Goal: Task Accomplishment & Management: Manage account settings

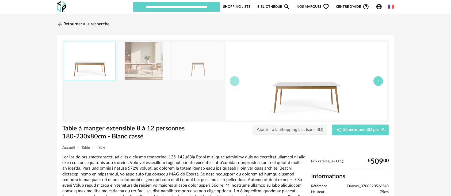
click at [380, 79] on button "button" at bounding box center [378, 81] width 10 height 10
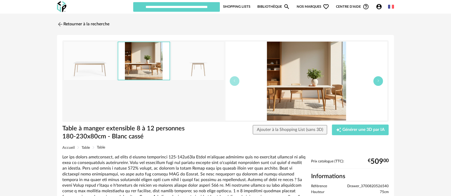
click at [379, 80] on icon "button" at bounding box center [377, 80] width 3 height 3
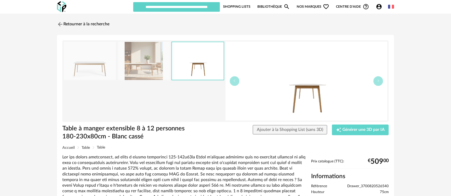
click at [364, 187] on span "Drawer_3700820526540" at bounding box center [367, 186] width 41 height 5
click at [364, 186] on span "Drawer_3700820526540" at bounding box center [367, 186] width 41 height 5
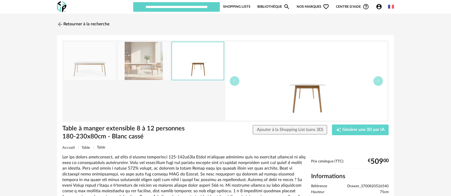
click at [364, 186] on span "Drawer_3700820526540" at bounding box center [367, 186] width 41 height 5
click at [259, 179] on div at bounding box center [183, 180] width 243 height 51
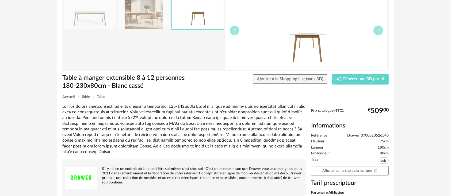
scroll to position [59, 0]
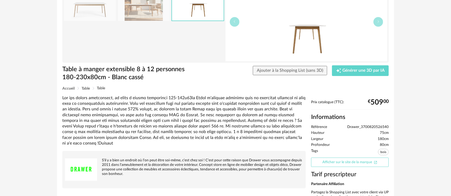
click at [343, 164] on link "Afficher sur le site de la marque Open In New icon" at bounding box center [350, 162] width 78 height 9
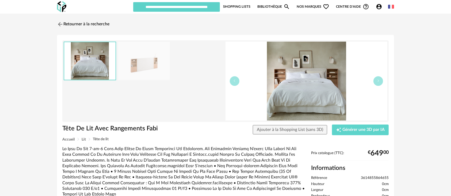
click at [160, 75] on img at bounding box center [144, 61] width 52 height 38
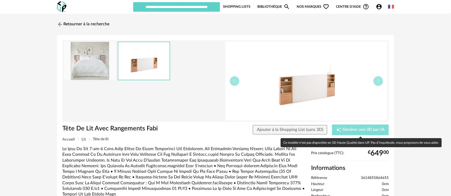
click at [346, 130] on span "Générer une 3D par IA" at bounding box center [363, 130] width 42 height 4
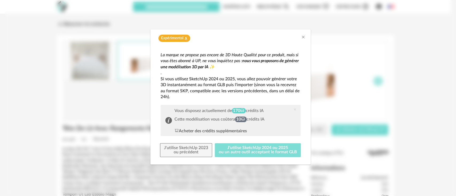
click at [273, 155] on button "J'utilise SketchUp 2024 ou 2025 ou un autre outil acceptant le format GLB" at bounding box center [258, 151] width 86 height 14
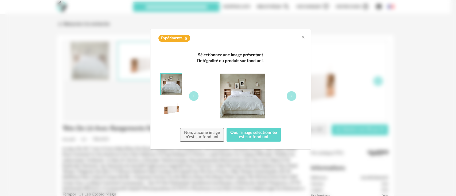
click at [284, 101] on div "dialog" at bounding box center [243, 96] width 116 height 45
click at [289, 96] on button "dialog" at bounding box center [292, 96] width 10 height 10
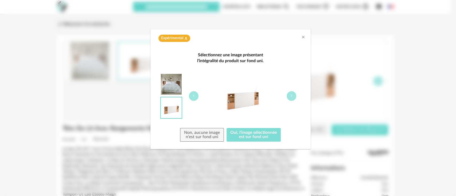
click at [258, 135] on button "Oui, l'image sélectionnée est sur fond uni" at bounding box center [254, 135] width 55 height 14
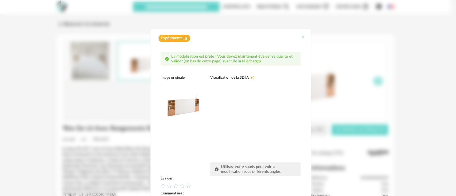
click at [301, 37] on icon "Close" at bounding box center [303, 37] width 4 height 4
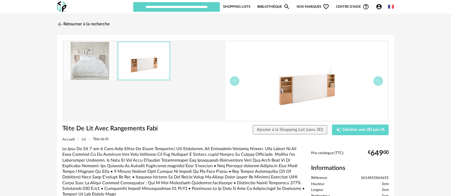
click at [376, 8] on icon "Account Circle icon" at bounding box center [379, 6] width 6 height 6
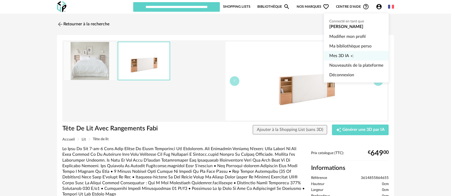
click at [341, 53] on span "Mes 3D IA" at bounding box center [339, 56] width 20 height 10
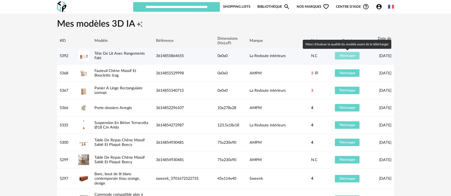
click at [341, 55] on span "Télécharger" at bounding box center [347, 55] width 16 height 3
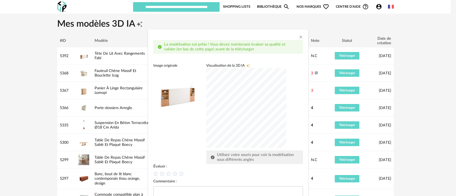
click at [238, 120] on div "dialog" at bounding box center [246, 108] width 80 height 80
click at [172, 175] on icon "dialog" at bounding box center [175, 174] width 6 height 6
click at [180, 144] on div "Image originale Visualisation de la 3D IA Creation icon Utilisez votre souris p…" at bounding box center [228, 113] width 150 height 101
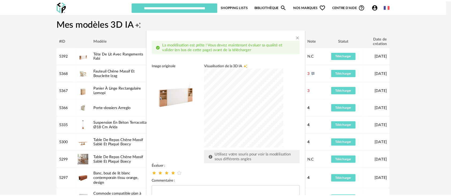
scroll to position [36, 0]
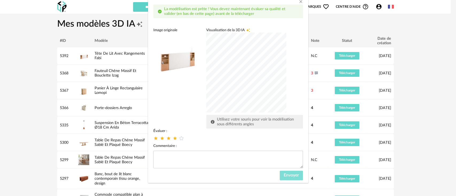
click at [295, 175] on span "Envoyer" at bounding box center [291, 175] width 15 height 4
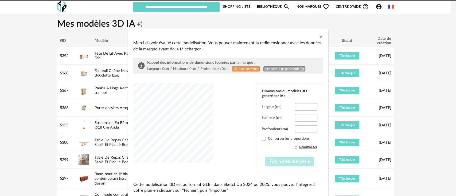
type input "*****"
type input "****"
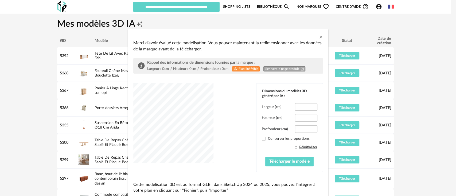
click at [269, 69] on link "Lien vers la page produit Open In New icon" at bounding box center [285, 69] width 42 height 5
click at [304, 105] on input "***" at bounding box center [306, 106] width 22 height 7
type input "***"
drag, startPoint x: 296, startPoint y: 129, endPoint x: 307, endPoint y: 127, distance: 11.6
click at [307, 127] on input "****" at bounding box center [306, 129] width 22 height 7
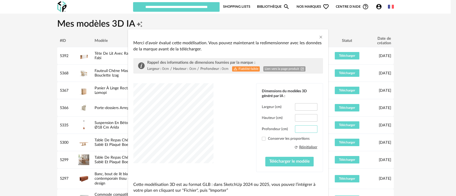
type input "**"
click at [183, 126] on div "dialog" at bounding box center [173, 123] width 80 height 80
drag, startPoint x: 299, startPoint y: 116, endPoint x: 308, endPoint y: 115, distance: 9.4
click at [308, 115] on input "*****" at bounding box center [306, 117] width 22 height 7
type input "***"
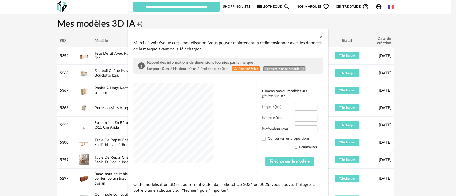
click at [214, 132] on div "dialog" at bounding box center [173, 123] width 80 height 80
click at [181, 128] on div "dialog" at bounding box center [173, 123] width 80 height 80
click at [269, 163] on span "Télécharger le modèle" at bounding box center [289, 162] width 40 height 4
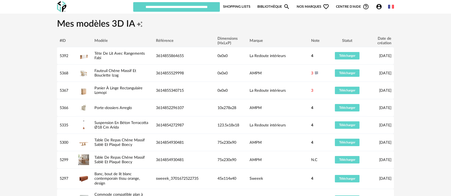
click at [281, 24] on h1 "Mes modèles 3D IA Creation icon" at bounding box center [225, 24] width 337 height 12
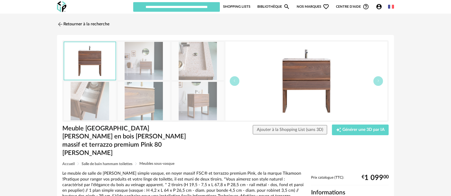
click at [278, 87] on img at bounding box center [306, 81] width 162 height 79
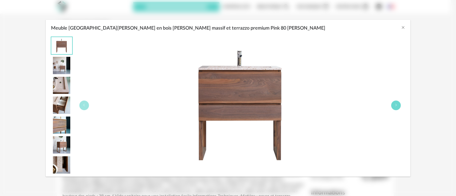
click at [393, 104] on button "Meuble Salle de Bain en bois de noyer massif et terrazzo premium Pink 80 Edgar" at bounding box center [396, 106] width 10 height 10
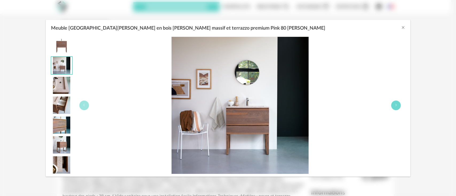
click at [393, 104] on button "Meuble Salle de Bain en bois de noyer massif et terrazzo premium Pink 80 Edgar" at bounding box center [396, 106] width 10 height 10
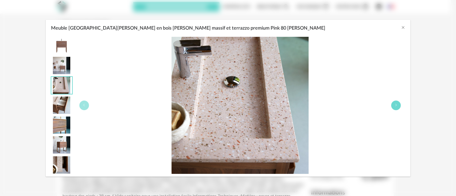
click at [393, 104] on button "Meuble Salle de Bain en bois de noyer massif et terrazzo premium Pink 80 Edgar" at bounding box center [396, 106] width 10 height 10
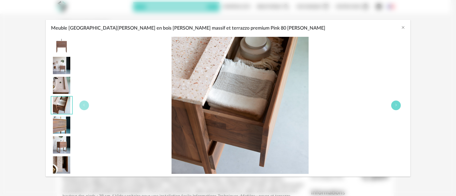
click at [393, 104] on button "Meuble Salle de Bain en bois de noyer massif et terrazzo premium Pink 80 Edgar" at bounding box center [396, 106] width 10 height 10
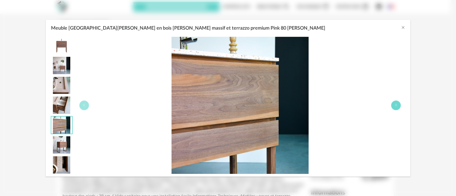
click at [393, 104] on button "Meuble Salle de Bain en bois de noyer massif et terrazzo premium Pink 80 Edgar" at bounding box center [396, 106] width 10 height 10
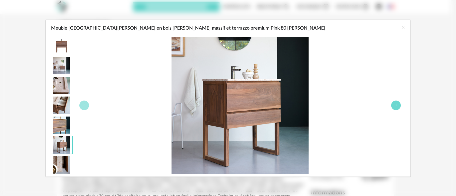
click at [393, 104] on button "Meuble Salle de Bain en bois de noyer massif et terrazzo premium Pink 80 Edgar" at bounding box center [396, 106] width 10 height 10
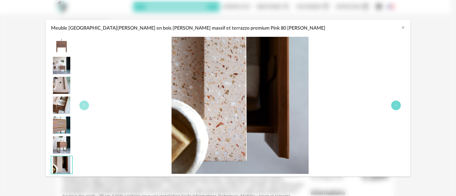
click at [393, 104] on button "Meuble Salle de Bain en bois de noyer massif et terrazzo premium Pink 80 Edgar" at bounding box center [396, 106] width 10 height 10
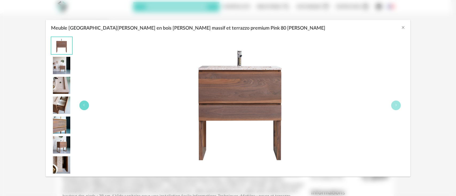
click at [88, 107] on button "Meuble Salle de Bain en bois de noyer massif et terrazzo premium Pink 80 Edgar" at bounding box center [84, 106] width 10 height 10
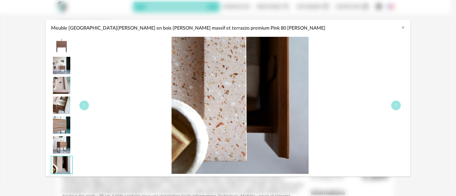
click at [83, 112] on div "Meuble Salle de Bain en bois de noyer massif et terrazzo premium Pink 80 Edgar" at bounding box center [240, 105] width 330 height 137
click at [85, 108] on button "Meuble Salle de Bain en bois de noyer massif et terrazzo premium Pink 80 Edgar" at bounding box center [84, 106] width 10 height 10
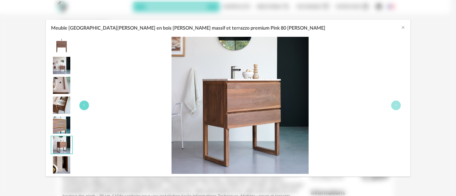
click at [85, 107] on button "Meuble Salle de Bain en bois de noyer massif et terrazzo premium Pink 80 Edgar" at bounding box center [84, 106] width 10 height 10
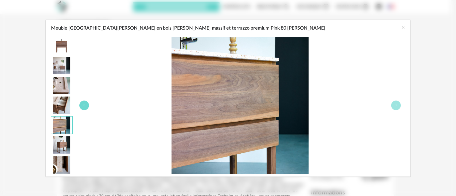
click at [85, 107] on button "Meuble Salle de Bain en bois de noyer massif et terrazzo premium Pink 80 Edgar" at bounding box center [84, 106] width 10 height 10
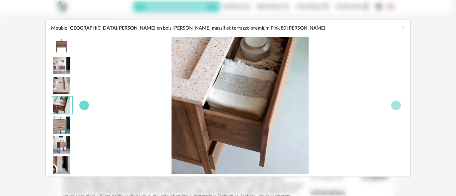
click at [85, 107] on button "Meuble Salle de Bain en bois de noyer massif et terrazzo premium Pink 80 Edgar" at bounding box center [84, 106] width 10 height 10
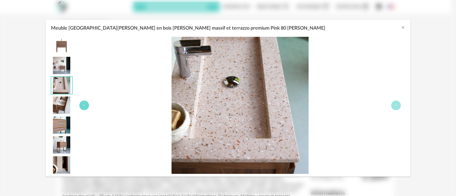
click at [85, 107] on button "Meuble Salle de Bain en bois de noyer massif et terrazzo premium Pink 80 Edgar" at bounding box center [84, 106] width 10 height 10
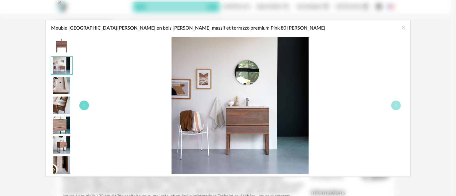
click at [85, 107] on button "Meuble Salle de Bain en bois de noyer massif et terrazzo premium Pink 80 Edgar" at bounding box center [84, 106] width 10 height 10
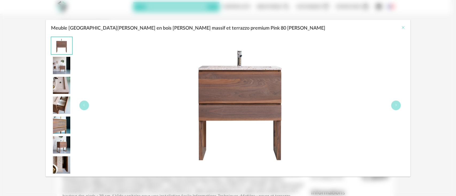
click at [403, 26] on icon "Close" at bounding box center [403, 27] width 4 height 4
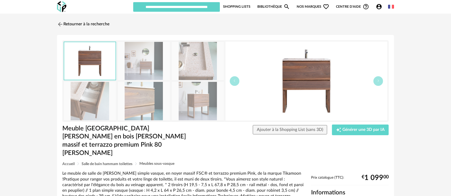
copy span "Tikamoon_4730"
click at [209, 102] on img at bounding box center [198, 101] width 52 height 38
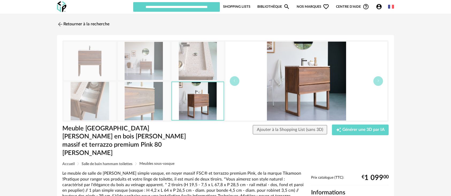
click at [314, 80] on img at bounding box center [306, 81] width 162 height 79
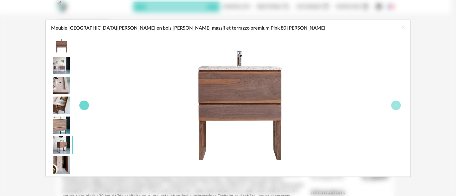
drag, startPoint x: 239, startPoint y: 102, endPoint x: 84, endPoint y: 104, distance: 155.6
click at [84, 104] on icon "Meuble Salle de Bain en bois de noyer massif et terrazzo premium Pink 80 Edgar" at bounding box center [84, 105] width 3 height 3
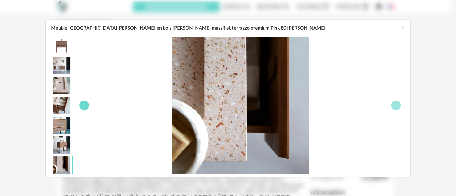
click at [84, 104] on icon "Meuble Salle de Bain en bois de noyer massif et terrazzo premium Pink 80 Edgar" at bounding box center [84, 105] width 3 height 3
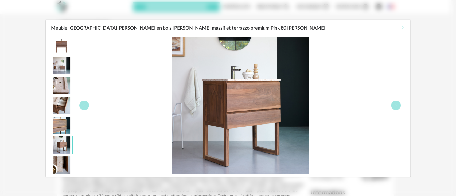
click at [401, 28] on icon "Close" at bounding box center [403, 27] width 4 height 4
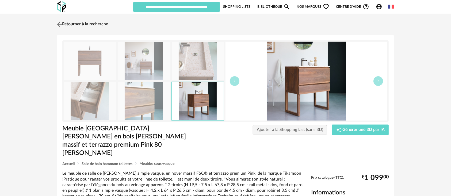
click at [95, 23] on link "Retourner à la recherche" at bounding box center [82, 24] width 52 height 12
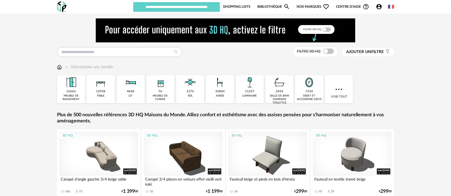
click at [392, 5] on img at bounding box center [391, 7] width 6 height 6
click at [377, 18] on li "English" at bounding box center [376, 21] width 32 height 10
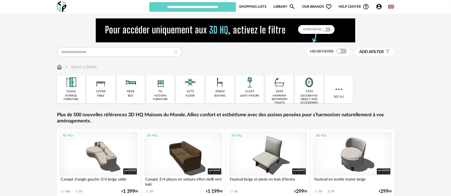
click at [259, 6] on link "Shopping Lists" at bounding box center [252, 7] width 27 height 10
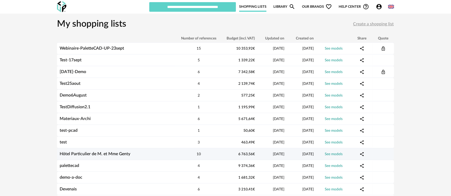
click at [87, 156] on link "Hôtel Particulier de M. et Mme Genty" at bounding box center [95, 154] width 71 height 4
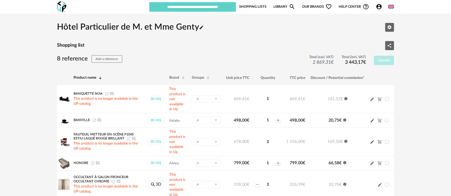
click at [389, 7] on img at bounding box center [391, 7] width 6 height 6
click at [379, 18] on li "Français" at bounding box center [375, 21] width 34 height 10
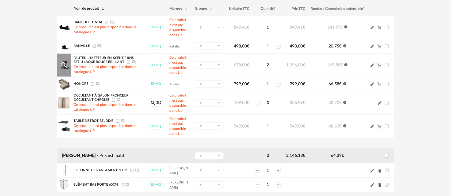
scroll to position [59, 0]
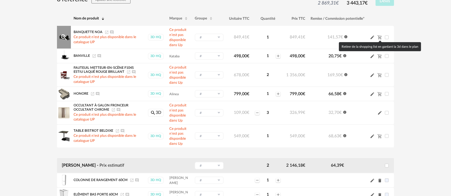
click at [380, 38] on icon "Cart Minus icon" at bounding box center [379, 37] width 5 height 5
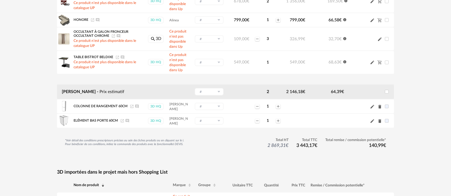
scroll to position [178, 0]
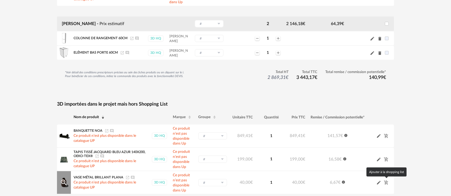
click at [385, 181] on icon "Cart Plus icon" at bounding box center [386, 183] width 5 height 5
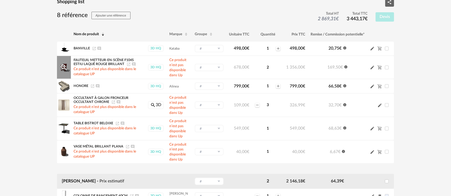
scroll to position [0, 0]
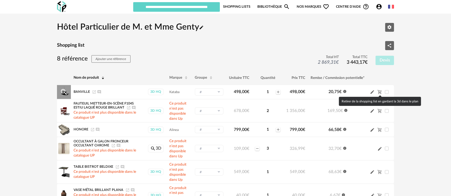
click at [379, 91] on icon "Cart Minus icon" at bounding box center [379, 92] width 5 height 5
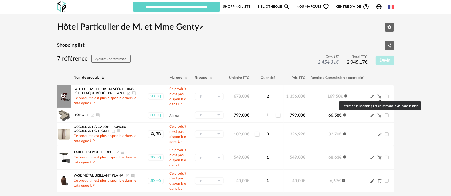
click at [379, 97] on icon "Cart Minus icon" at bounding box center [379, 96] width 5 height 5
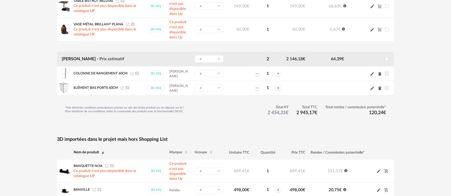
scroll to position [202, 0]
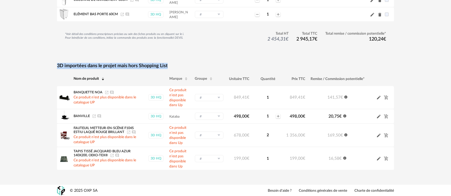
drag, startPoint x: 55, startPoint y: 63, endPoint x: 175, endPoint y: 67, distance: 120.4
click at [175, 67] on div "Hôtel Particulier de M. et Mme Genty Pencil icon Editer les paramètres Shopping…" at bounding box center [225, 0] width 346 height 369
click at [175, 67] on h4 "3D importées dans le projet mais hors Shopping List" at bounding box center [225, 66] width 337 height 6
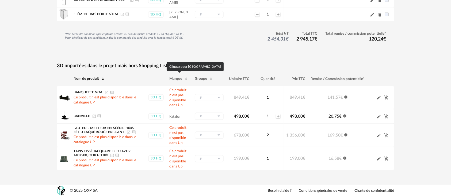
click at [217, 53] on div "*Voir détail des conditions prescripteurs précises au sein des fiches produits …" at bounding box center [225, 44] width 337 height 24
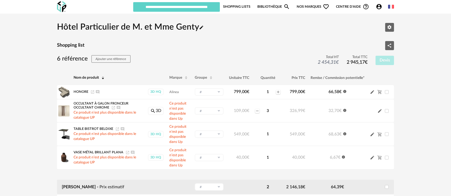
click at [264, 10] on link "Bibliothèque Magnify icon" at bounding box center [273, 7] width 33 height 10
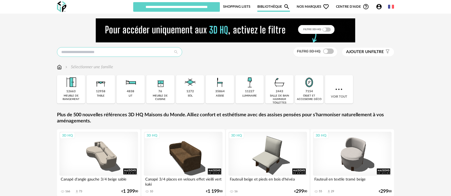
click at [99, 50] on input "text" at bounding box center [119, 52] width 125 height 10
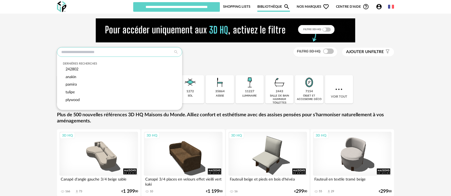
paste input "**********"
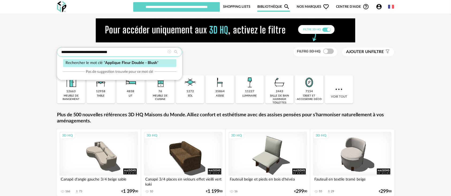
type input "**********"
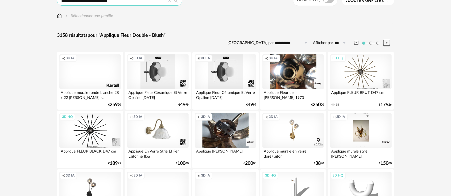
scroll to position [59, 0]
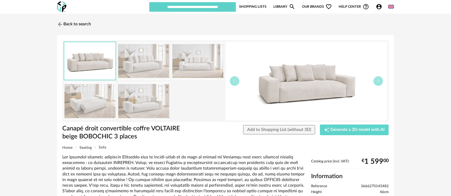
click at [298, 83] on img at bounding box center [306, 81] width 162 height 79
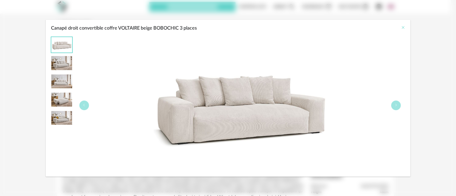
click at [403, 26] on icon "Close" at bounding box center [403, 27] width 4 height 4
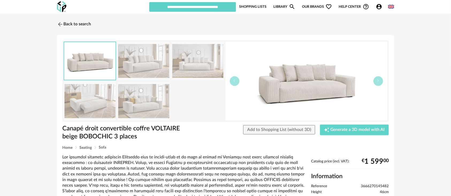
click at [368, 185] on span "3666270145482" at bounding box center [375, 186] width 28 height 5
copy span "3666270145482"
click at [82, 24] on link "Back to search" at bounding box center [73, 24] width 34 height 12
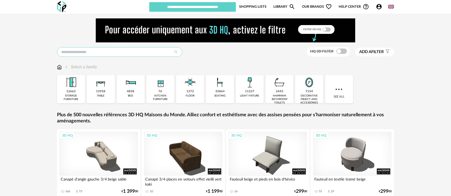
click at [96, 55] on input "text" at bounding box center [119, 52] width 125 height 10
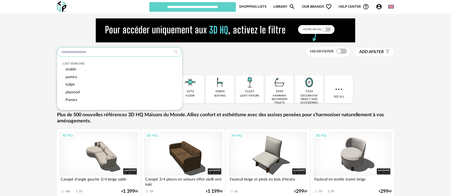
paste input "******"
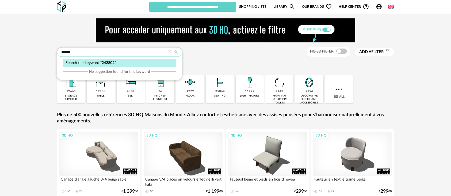
type input "******"
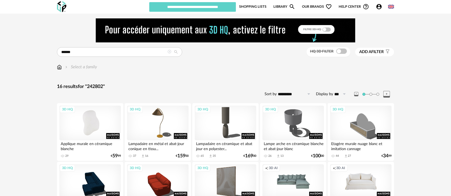
click at [81, 123] on div "3D HQ" at bounding box center [89, 123] width 61 height 35
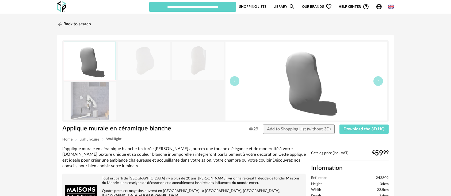
click at [246, 22] on div "Back to search" at bounding box center [225, 24] width 337 height 12
drag, startPoint x: 96, startPoint y: 129, endPoint x: 171, endPoint y: 125, distance: 74.2
click at [171, 125] on h1 "Applique murale en céramique blanche" at bounding box center [128, 129] width 133 height 8
